Goal: Communication & Community: Answer question/provide support

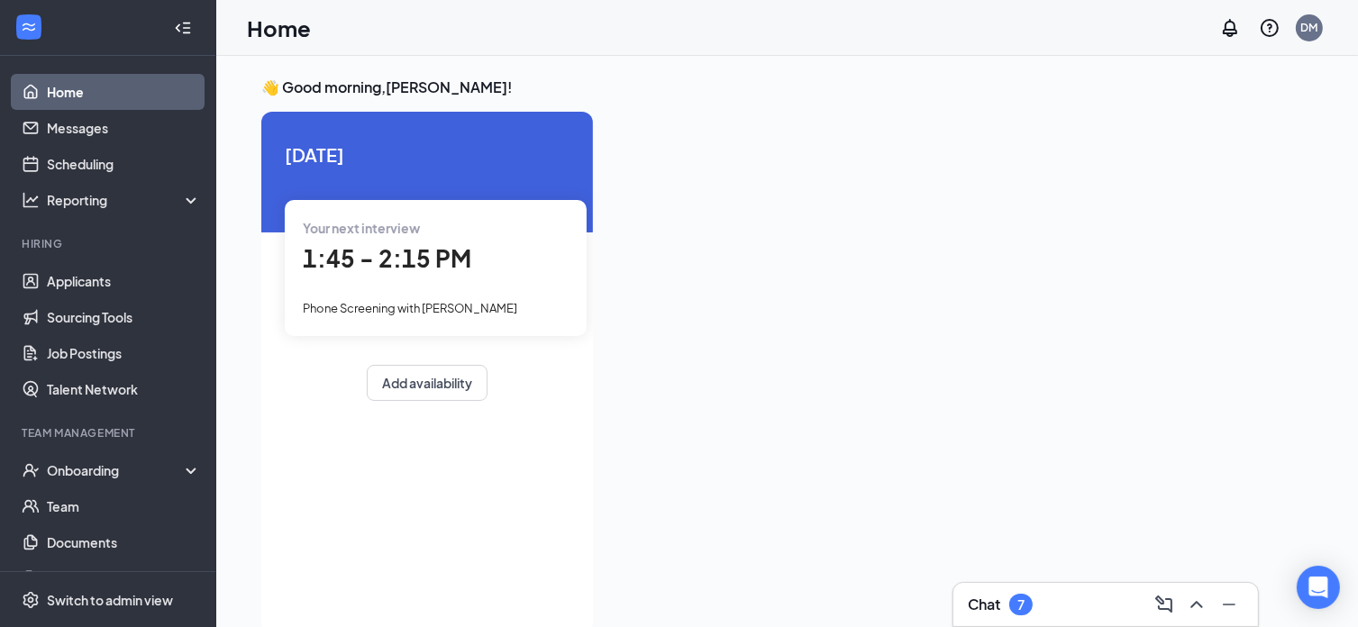
click at [409, 291] on div "Your next interview 1:45 - 2:15 PM Phone Screening with [PERSON_NAME]" at bounding box center [436, 267] width 302 height 135
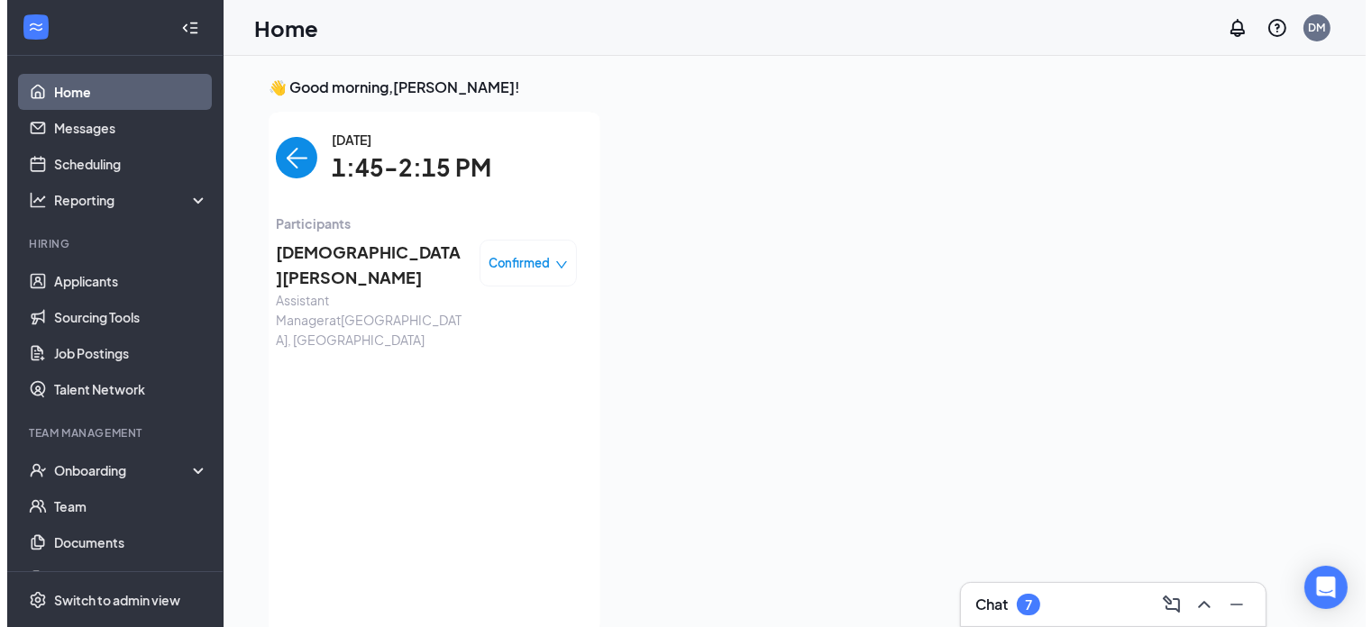
scroll to position [7, 0]
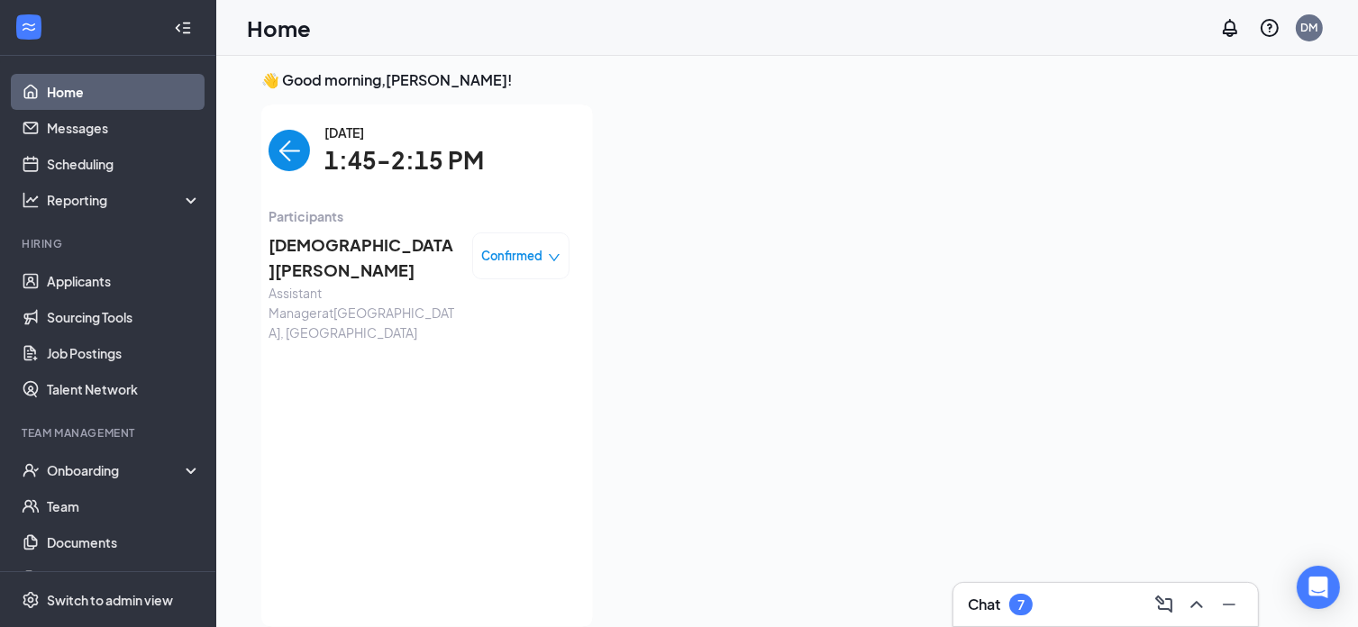
click at [342, 235] on span "[DEMOGRAPHIC_DATA][PERSON_NAME]" at bounding box center [363, 258] width 189 height 51
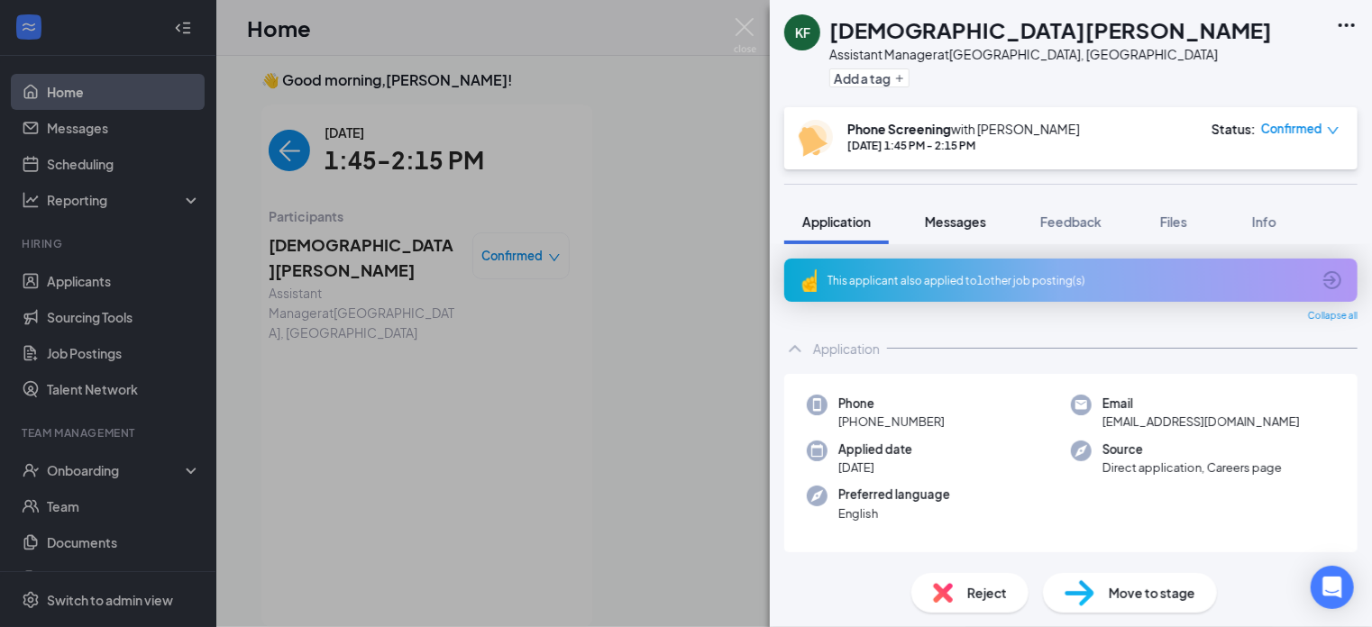
click at [969, 214] on span "Messages" at bounding box center [955, 222] width 61 height 16
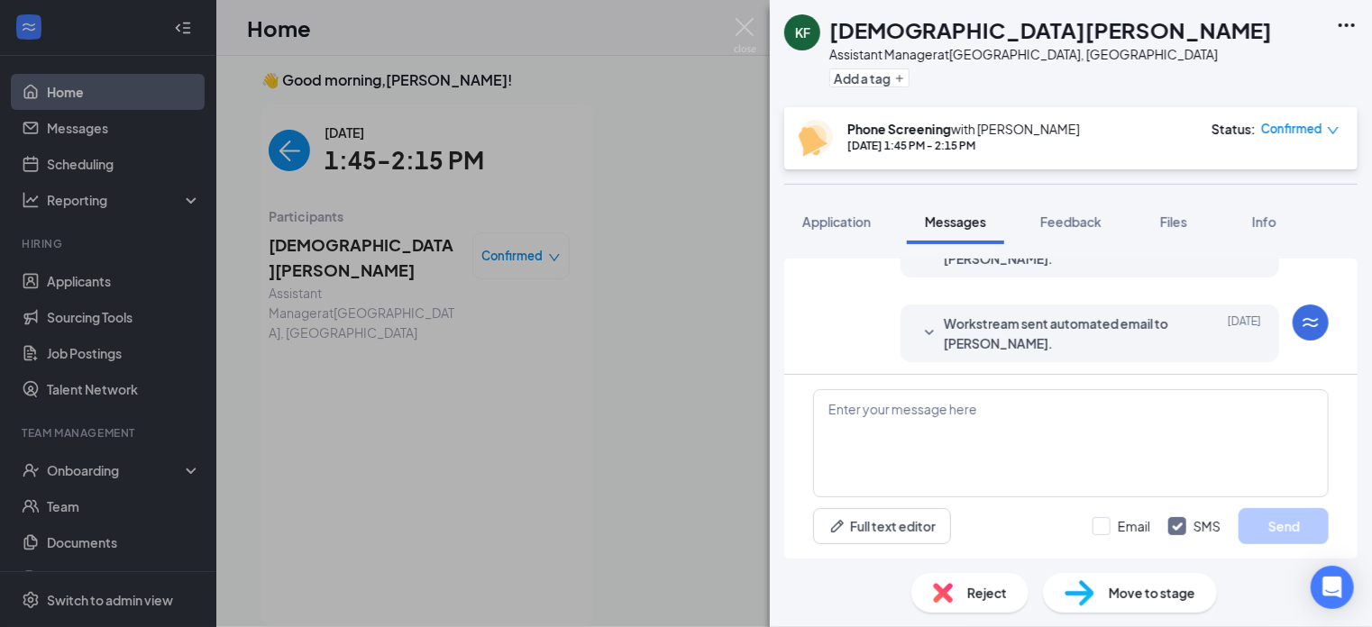
scroll to position [464, 0]
click at [953, 428] on textarea at bounding box center [1070, 443] width 515 height 108
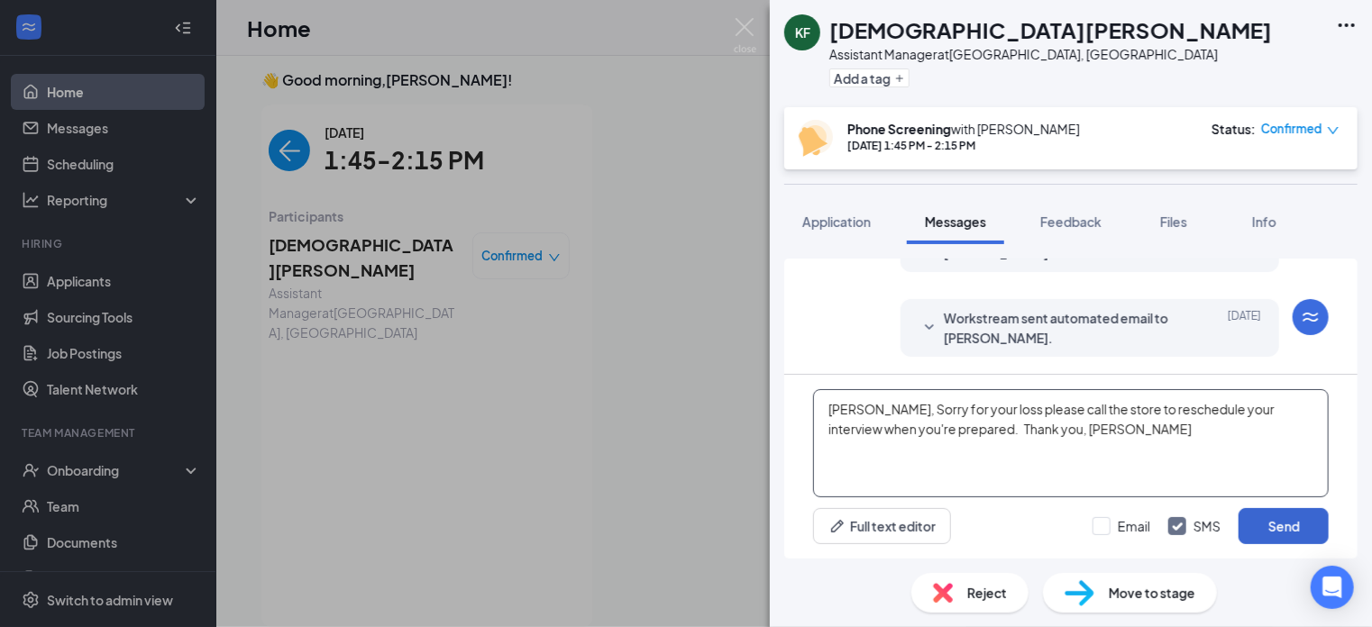
type textarea "[PERSON_NAME], Sorry for your loss please call the store to reschedule your int…"
click at [1264, 520] on button "Send" at bounding box center [1283, 526] width 90 height 36
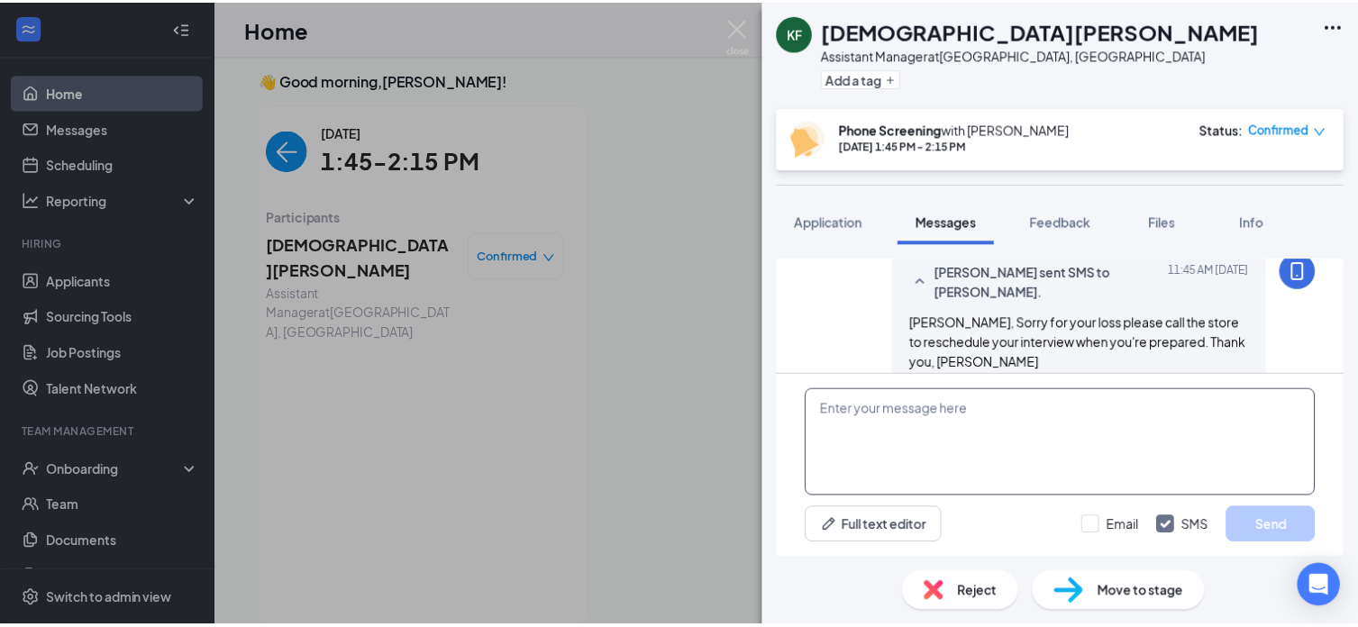
scroll to position [619, 0]
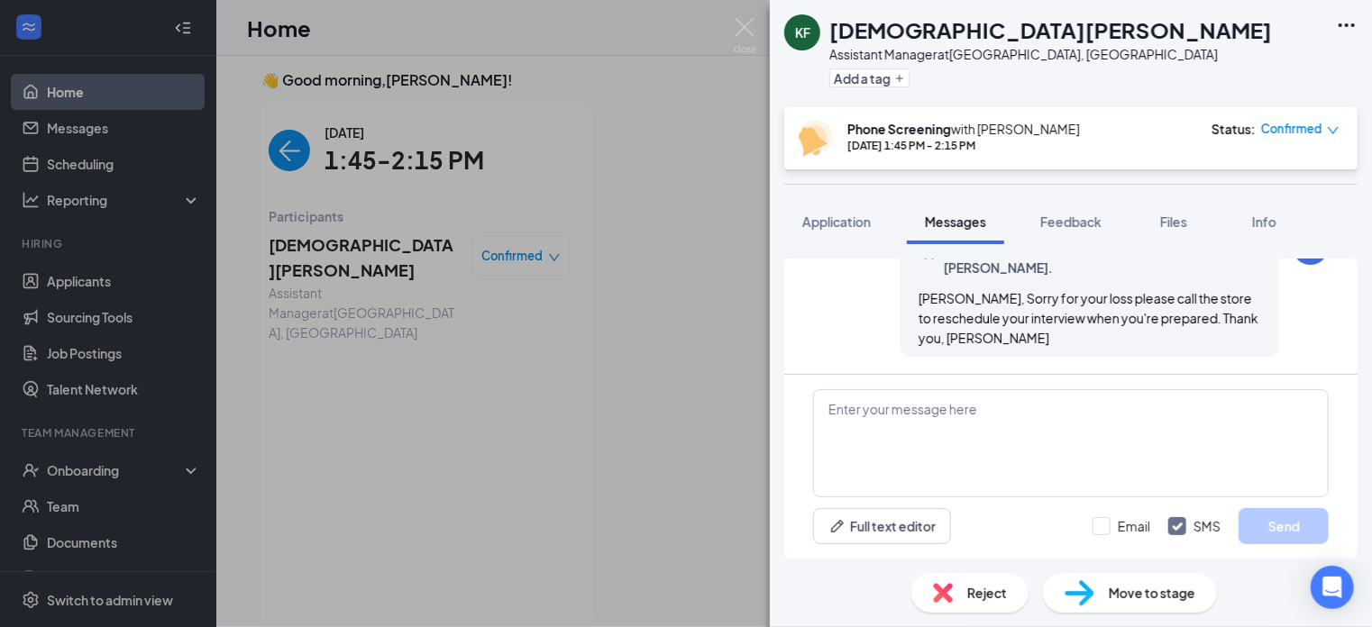
click at [550, 259] on div "KF [PERSON_NAME] Assistant Manager at [GEOGRAPHIC_DATA], [GEOGRAPHIC_DATA] Add …" at bounding box center [686, 313] width 1372 height 627
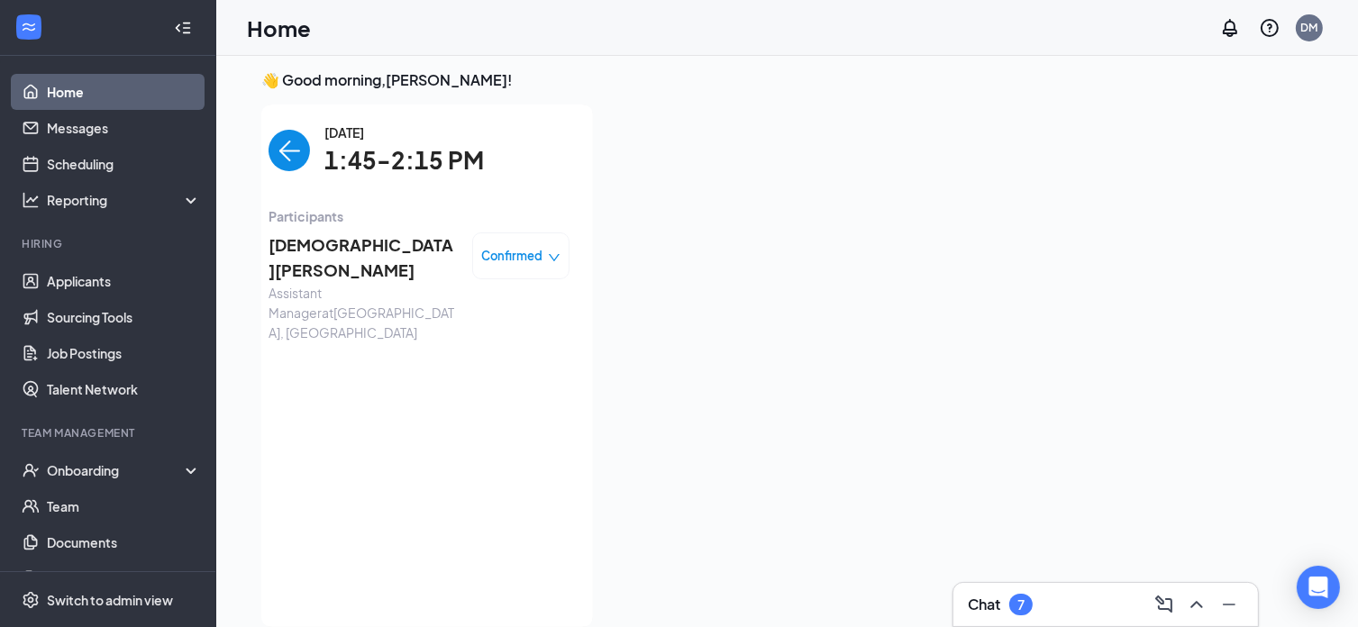
click at [550, 259] on icon "down" at bounding box center [554, 257] width 13 height 13
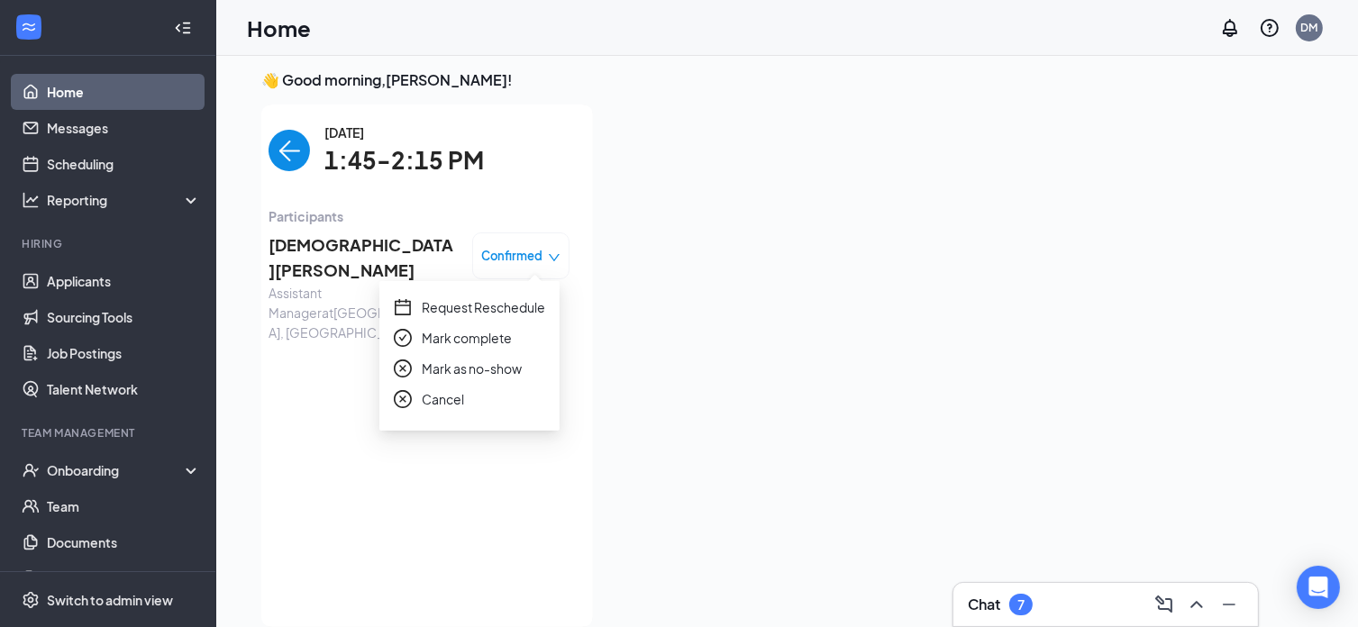
click at [528, 309] on span "Request Reschedule" at bounding box center [483, 307] width 123 height 20
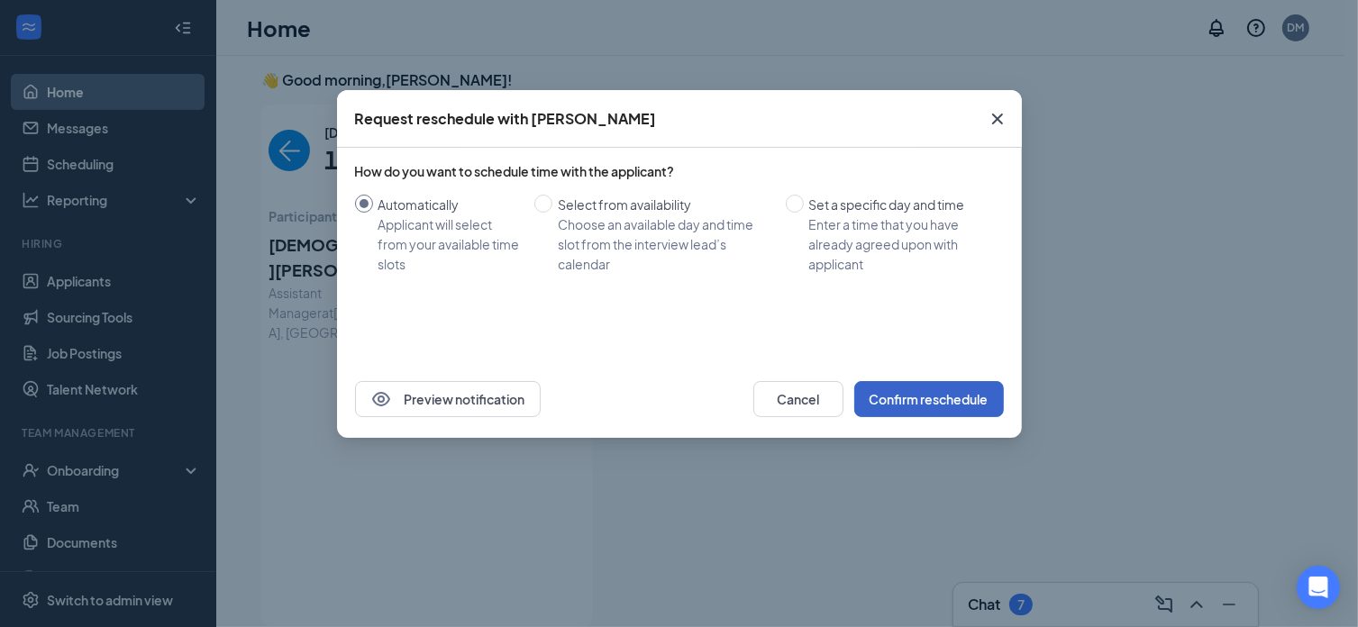
click at [899, 401] on button "Confirm reschedule" at bounding box center [929, 399] width 150 height 36
